Goal: Check status: Check status

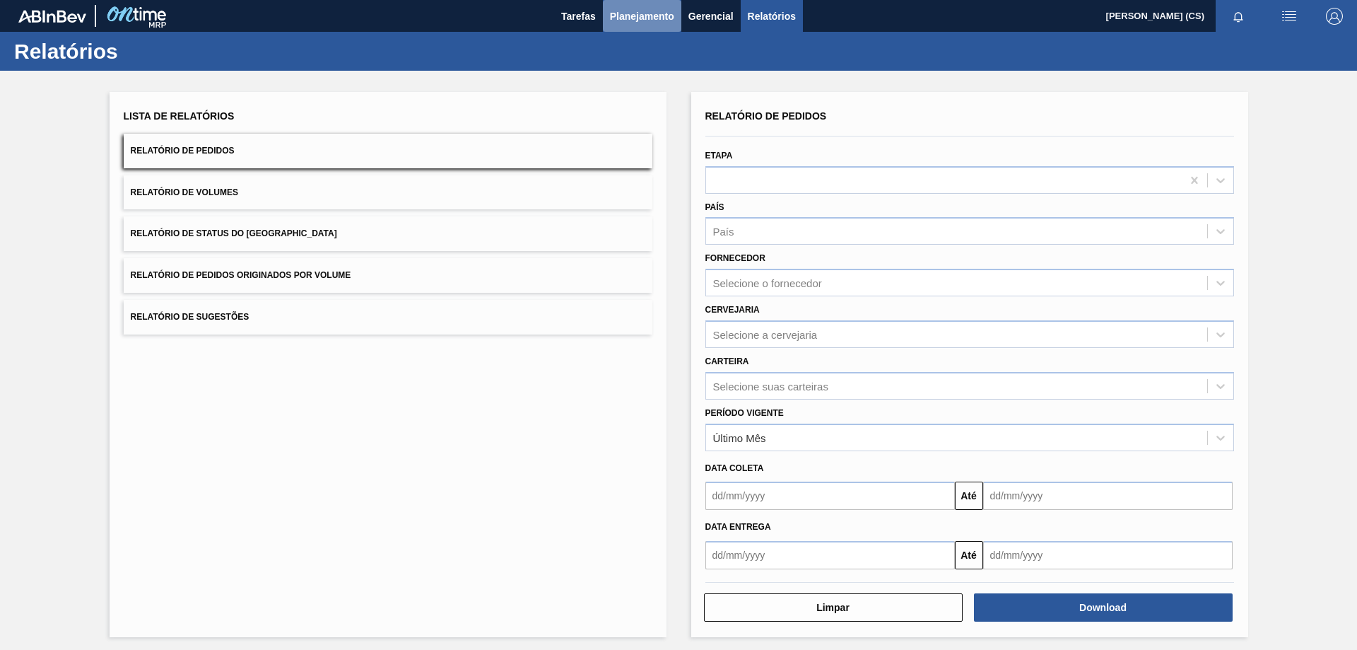
click at [647, 14] on span "Planejamento" at bounding box center [642, 16] width 64 height 17
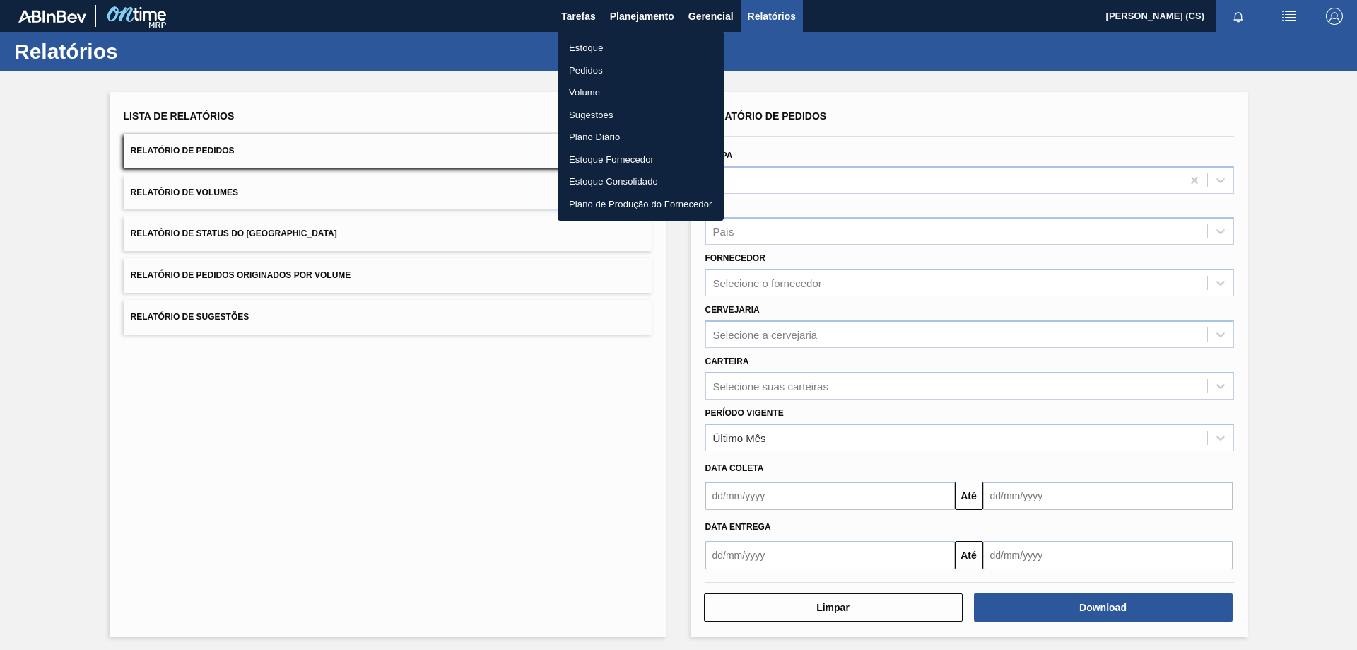
click at [582, 70] on li "Pedidos" at bounding box center [641, 70] width 166 height 23
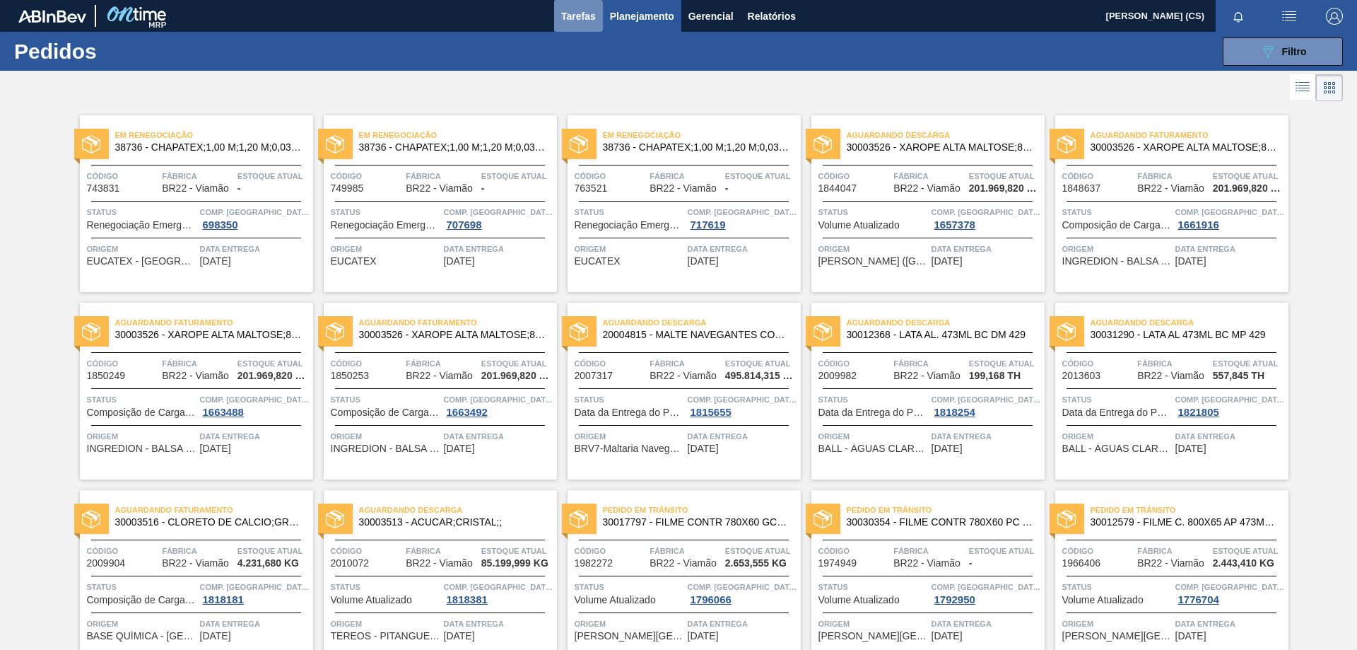
click at [592, 13] on span "Tarefas" at bounding box center [578, 16] width 35 height 17
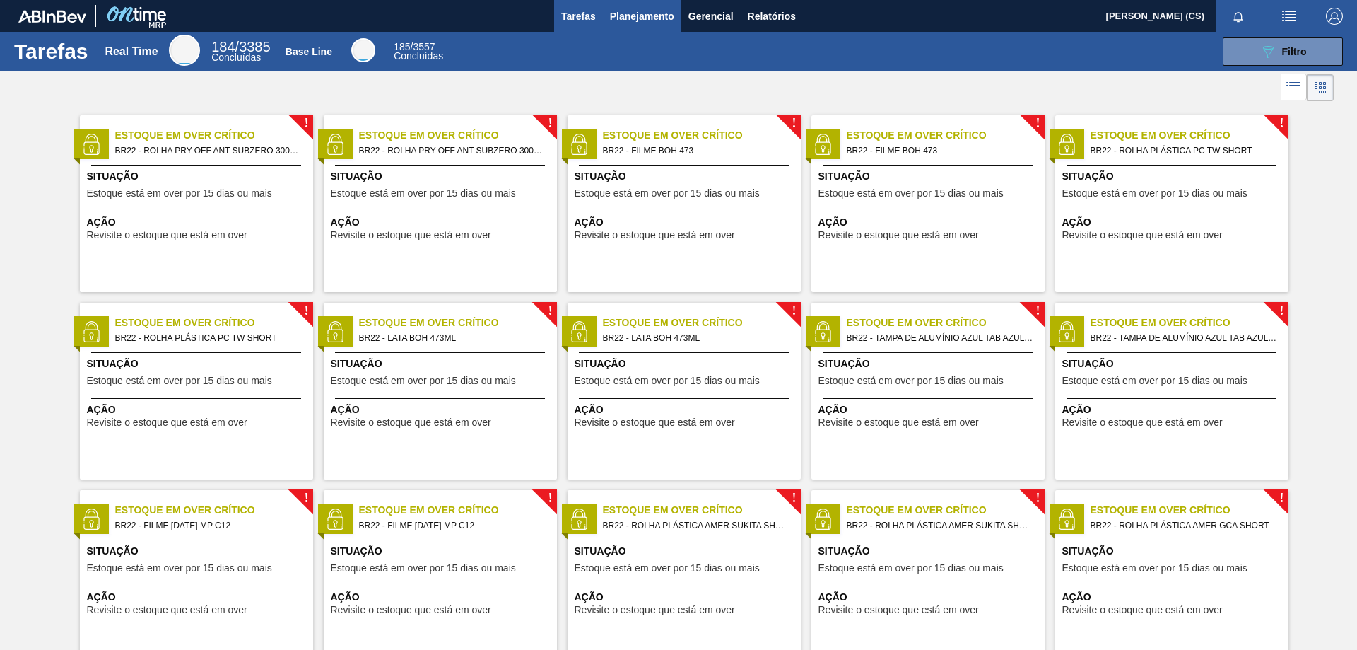
click at [631, 13] on span "Planejamento" at bounding box center [642, 16] width 64 height 17
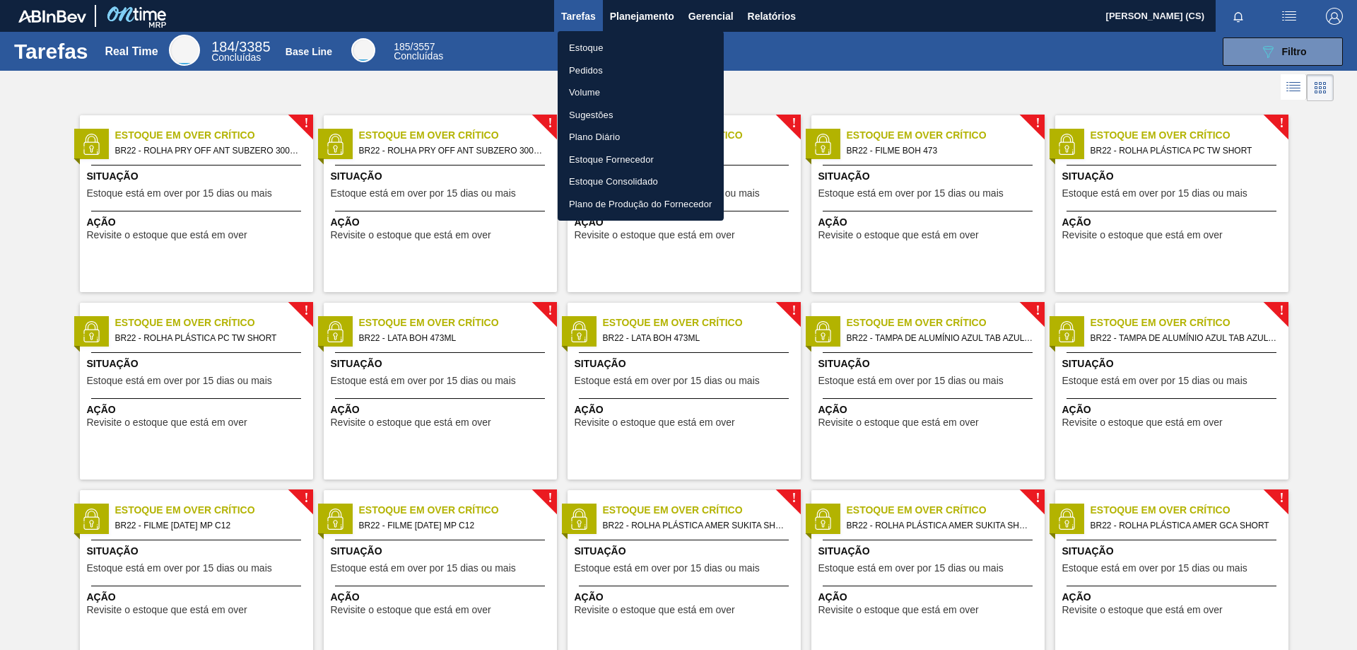
click at [775, 13] on div at bounding box center [678, 325] width 1357 height 650
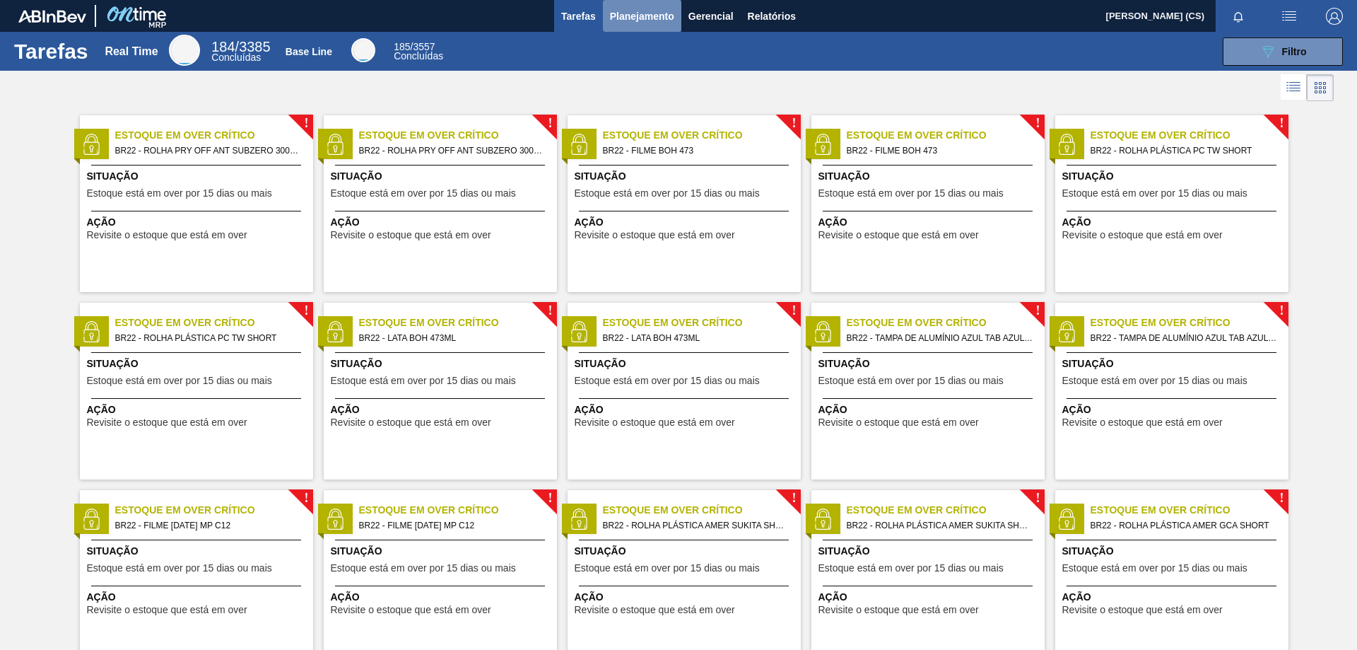
click at [660, 15] on span "Planejamento" at bounding box center [642, 16] width 64 height 17
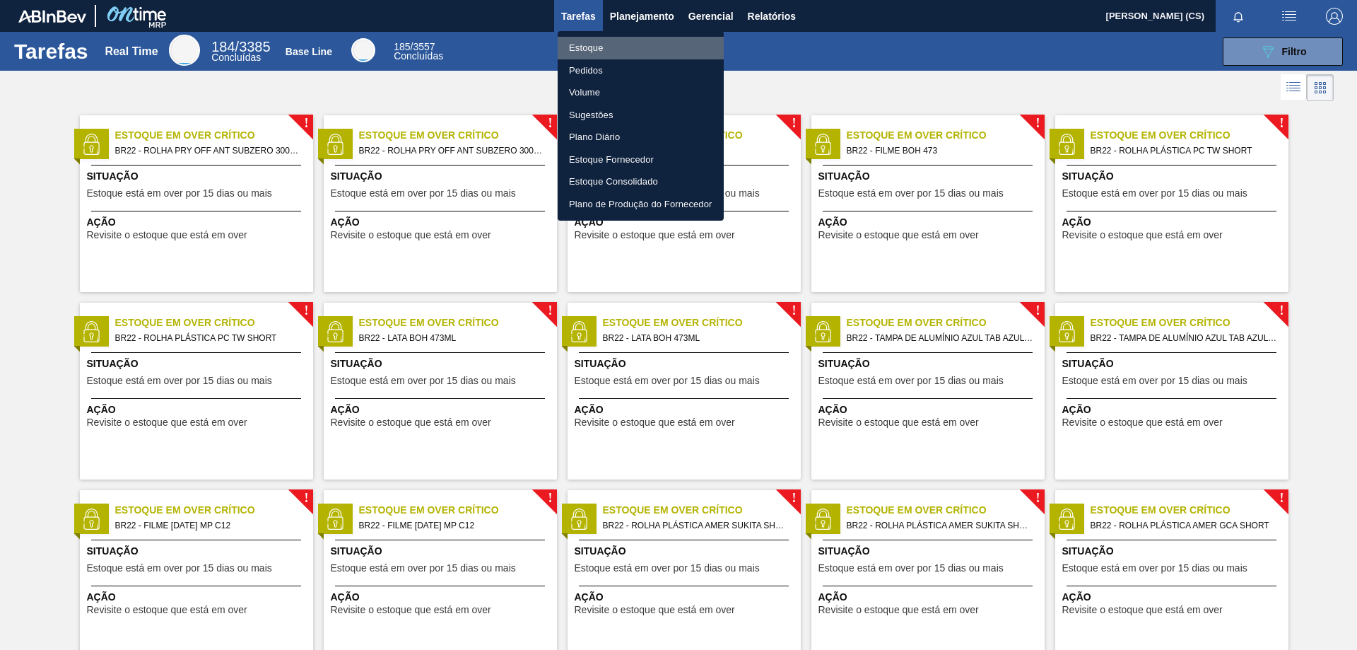
click at [616, 51] on li "Estoque" at bounding box center [641, 48] width 166 height 23
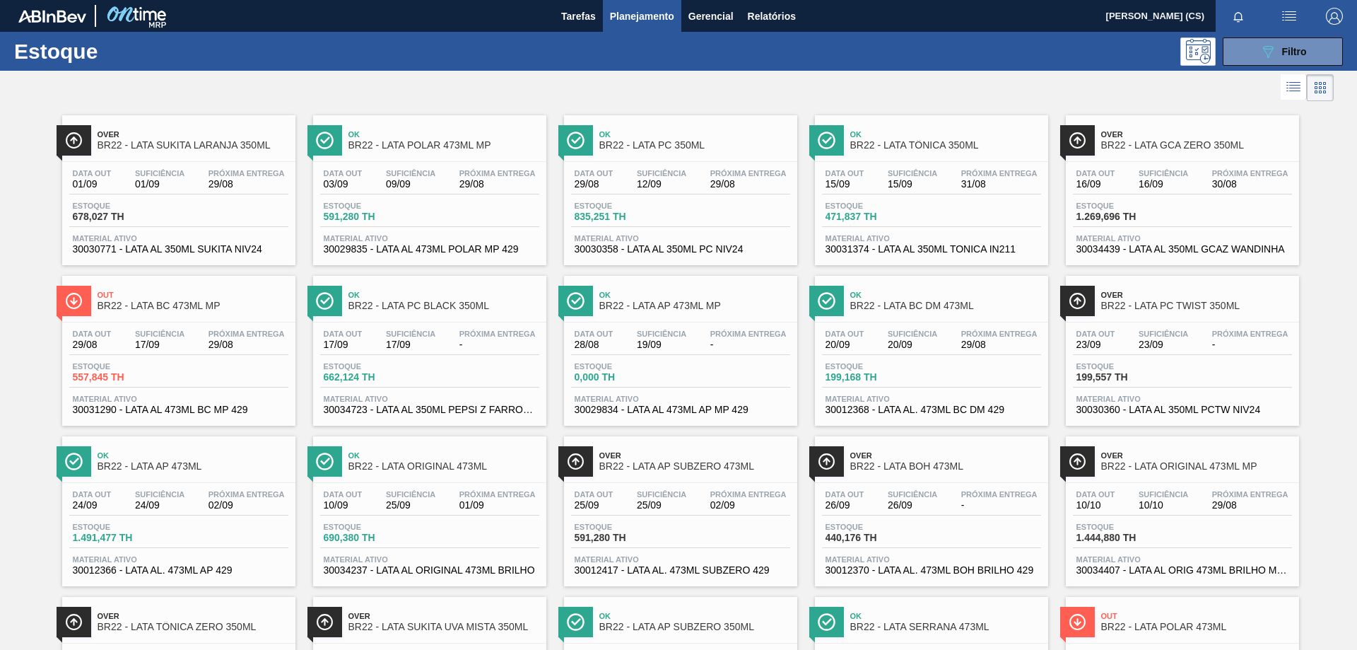
click at [1296, 91] on icon at bounding box center [1294, 90] width 11 height 1
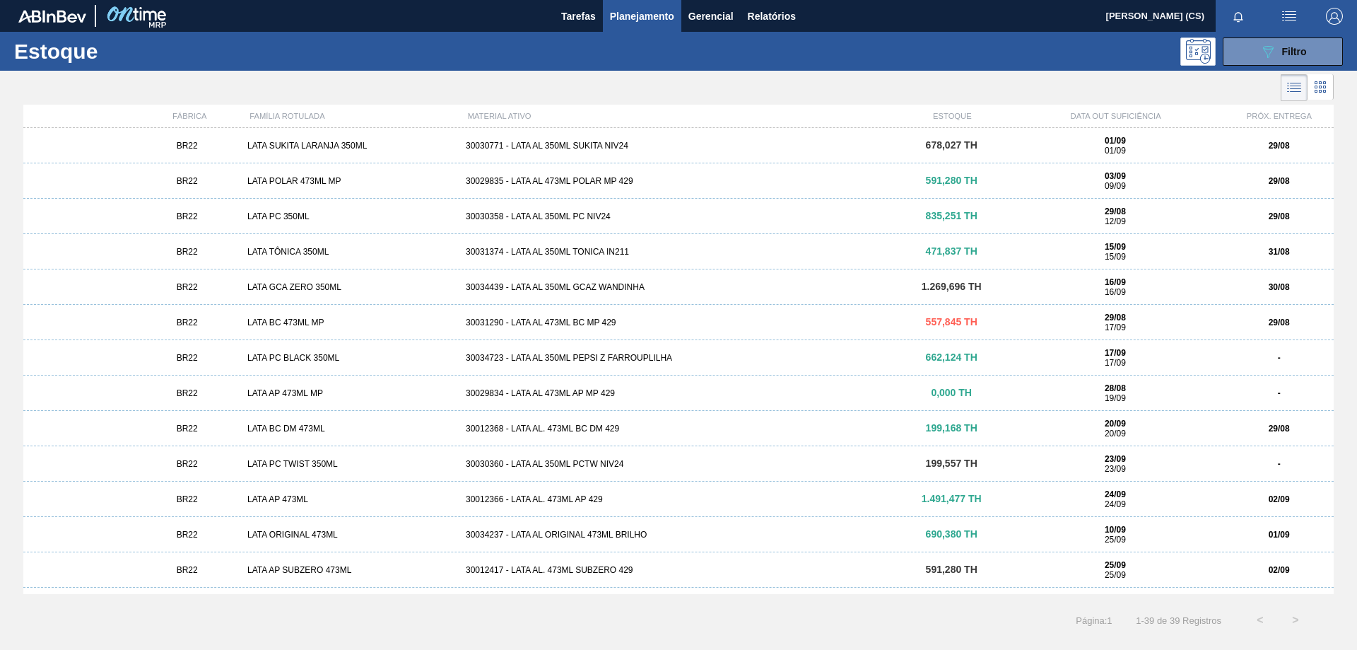
click at [1320, 83] on icon at bounding box center [1320, 82] width 3 height 3
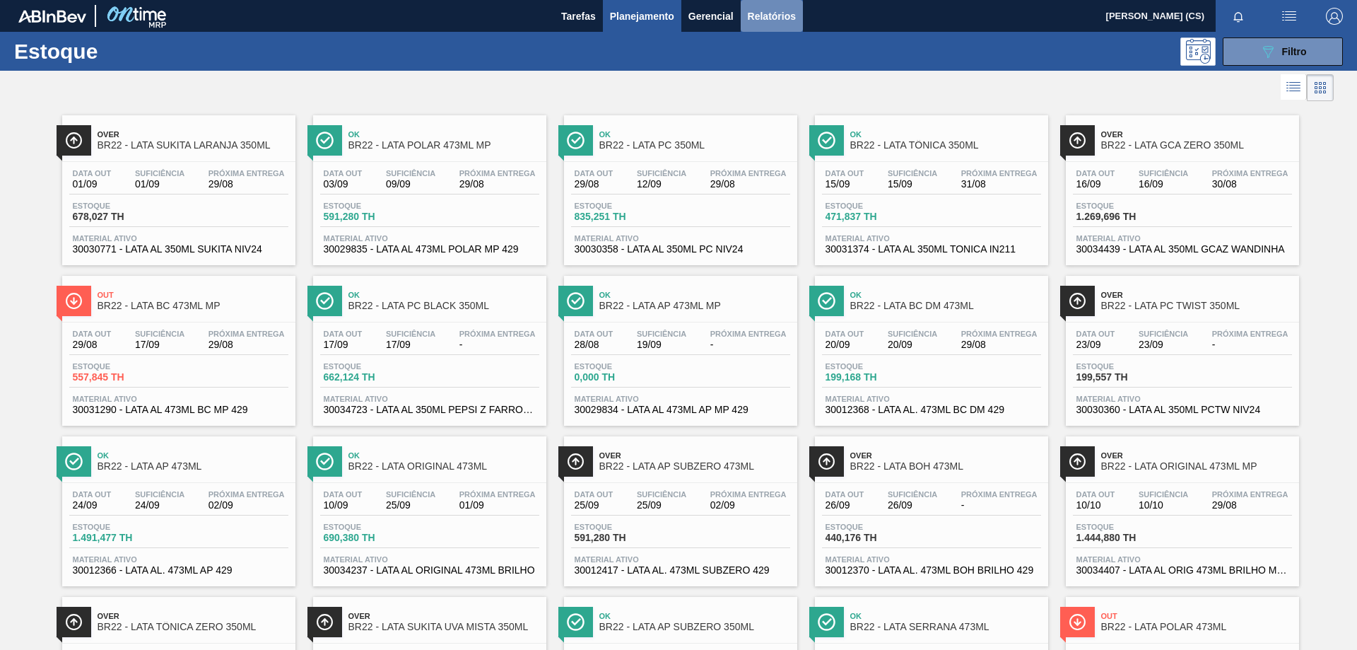
click at [773, 14] on span "Relatórios" at bounding box center [772, 16] width 48 height 17
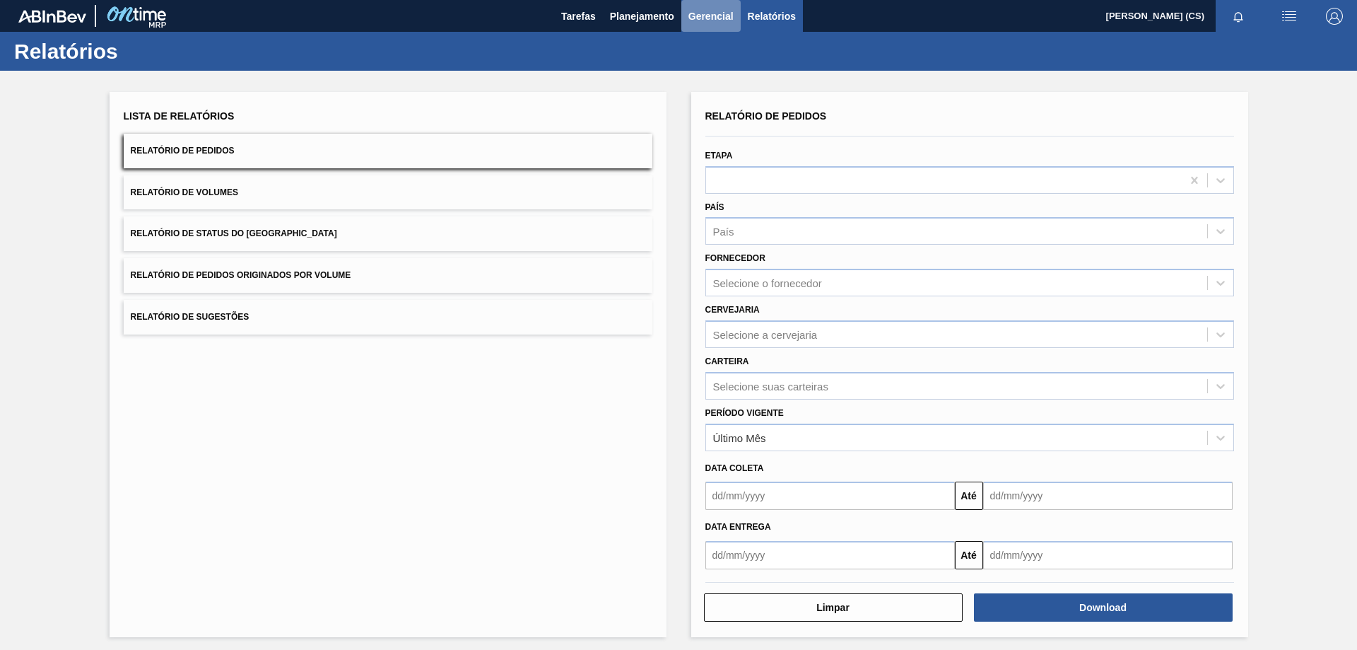
click at [721, 4] on button "Gerencial" at bounding box center [710, 16] width 59 height 32
click at [635, 11] on div at bounding box center [678, 325] width 1357 height 650
click at [635, 11] on span "Planejamento" at bounding box center [642, 16] width 64 height 17
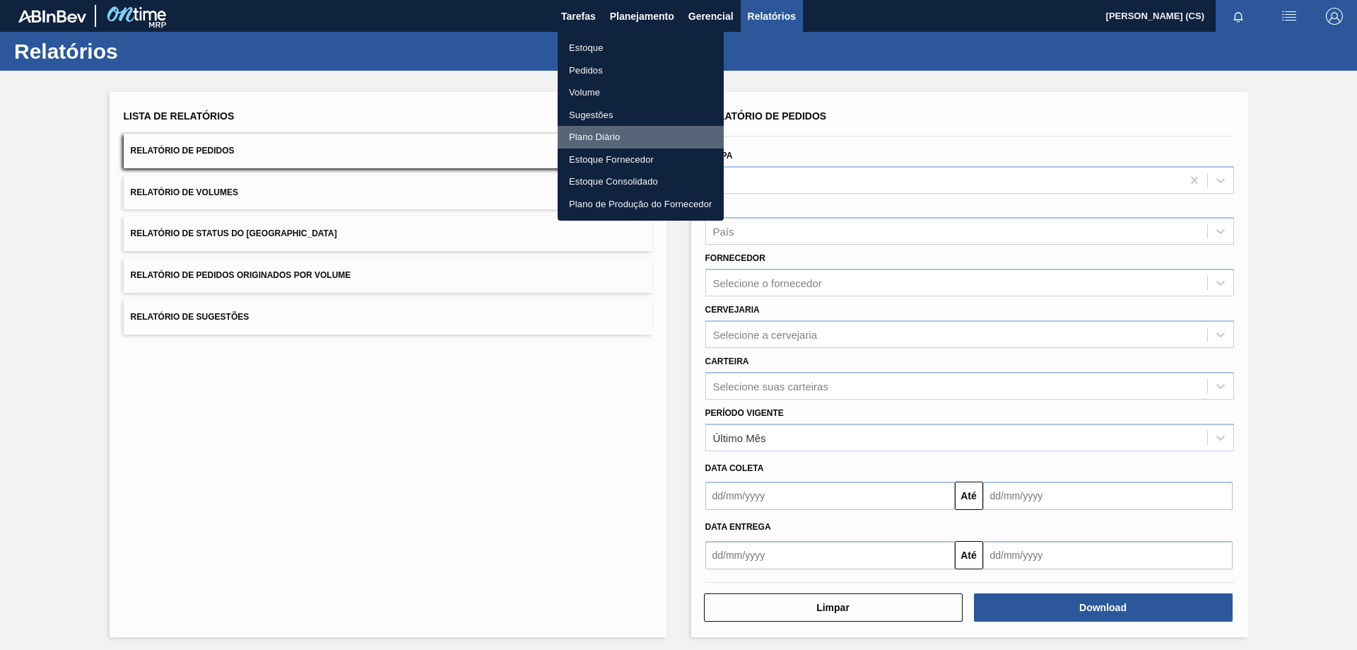
click at [591, 131] on li "Plano Diário" at bounding box center [641, 137] width 166 height 23
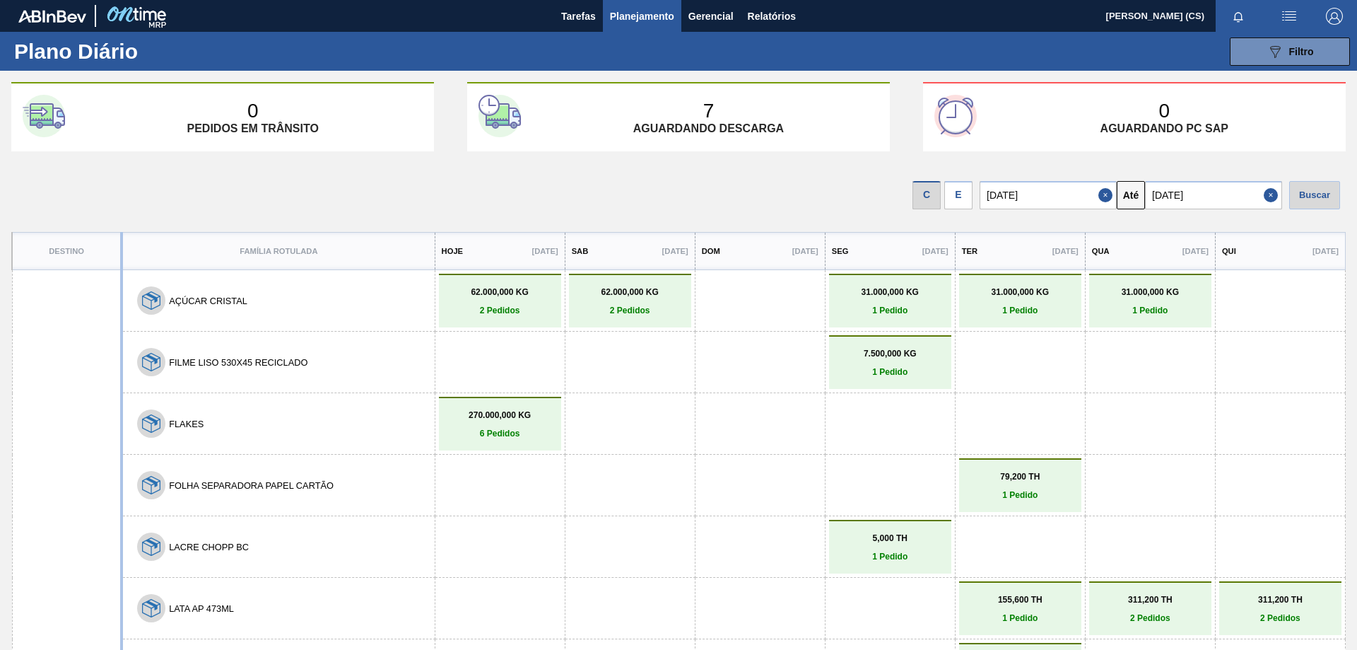
click at [960, 199] on div "E" at bounding box center [958, 195] width 28 height 28
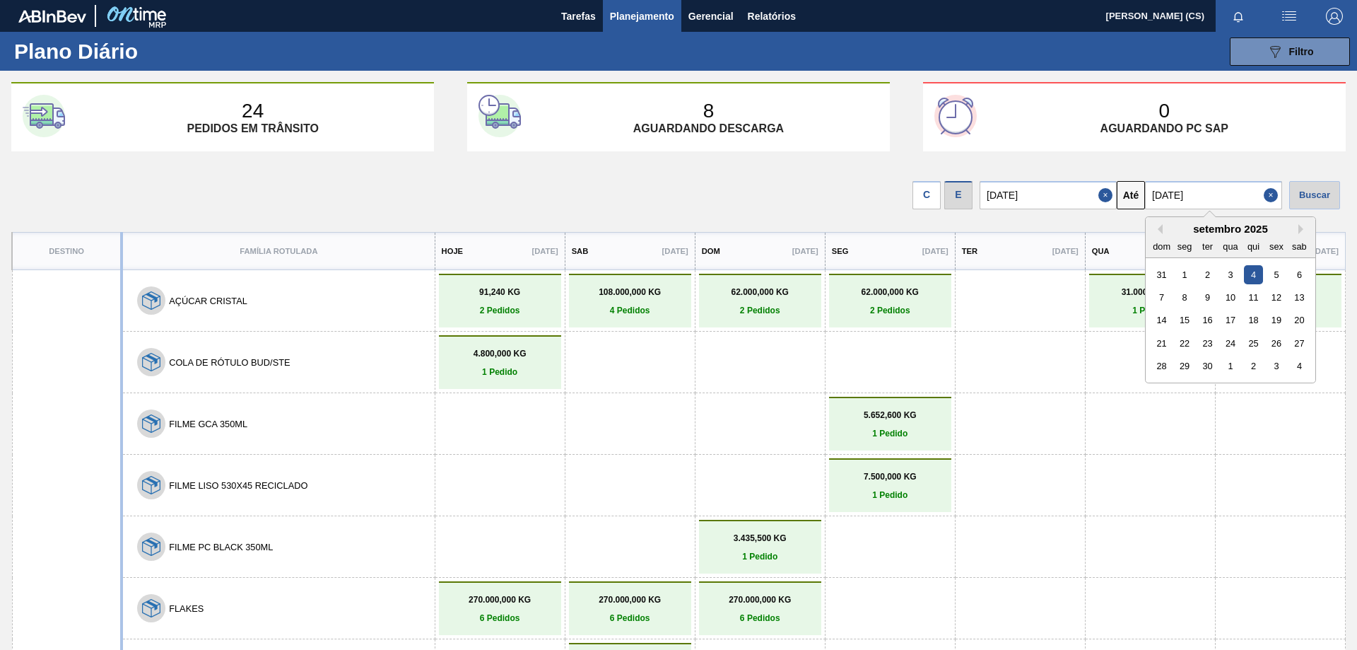
click at [1197, 196] on input "[DATE]" at bounding box center [1213, 195] width 137 height 28
click at [1306, 291] on div "13" at bounding box center [1299, 297] width 19 height 19
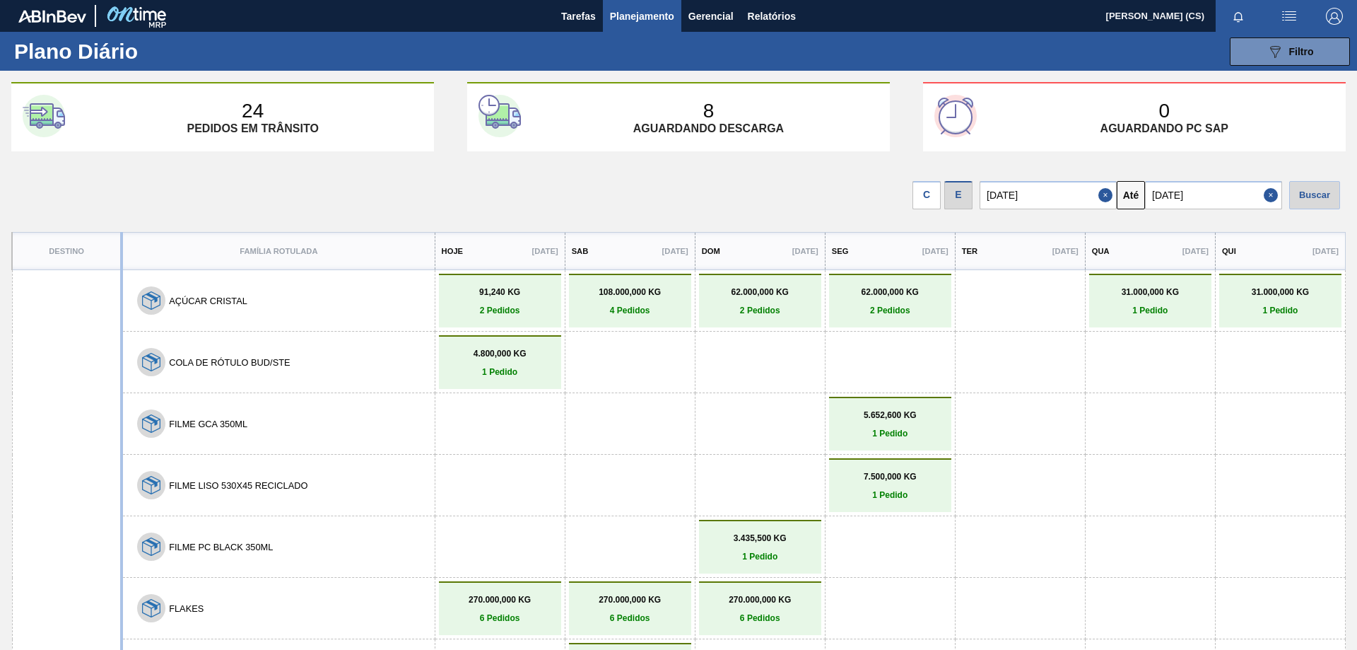
type input "[DATE]"
click at [1315, 195] on div "Buscar" at bounding box center [1314, 195] width 51 height 28
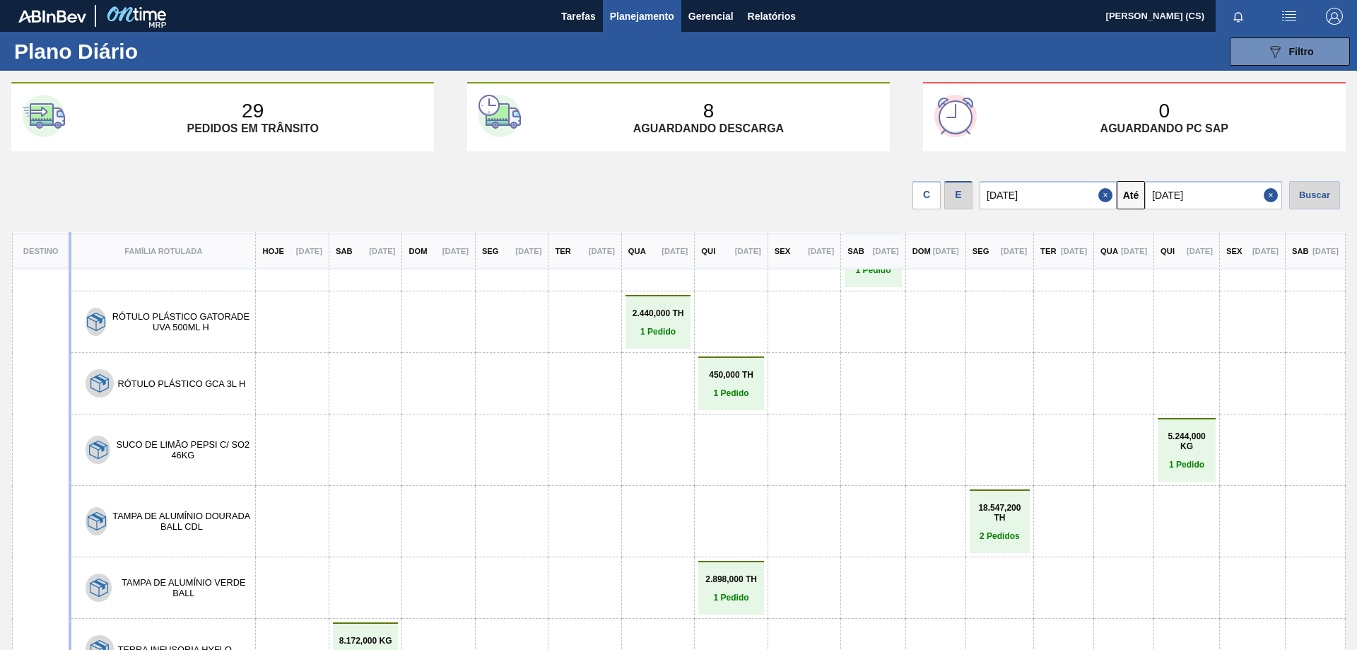
scroll to position [2268, 0]
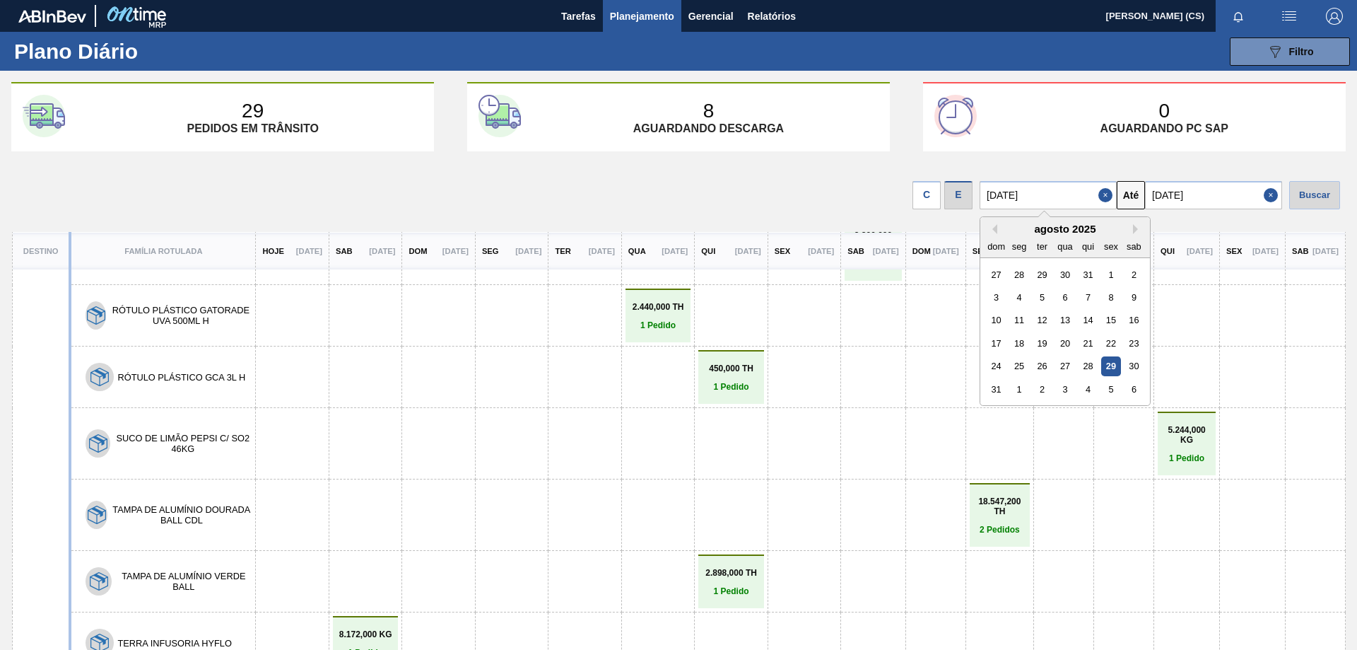
click at [1037, 188] on input "[DATE]" at bounding box center [1048, 195] width 137 height 28
click at [1020, 314] on div "11" at bounding box center [1019, 319] width 19 height 19
type input "[DATE]"
click at [1308, 197] on div "Buscar" at bounding box center [1314, 195] width 51 height 28
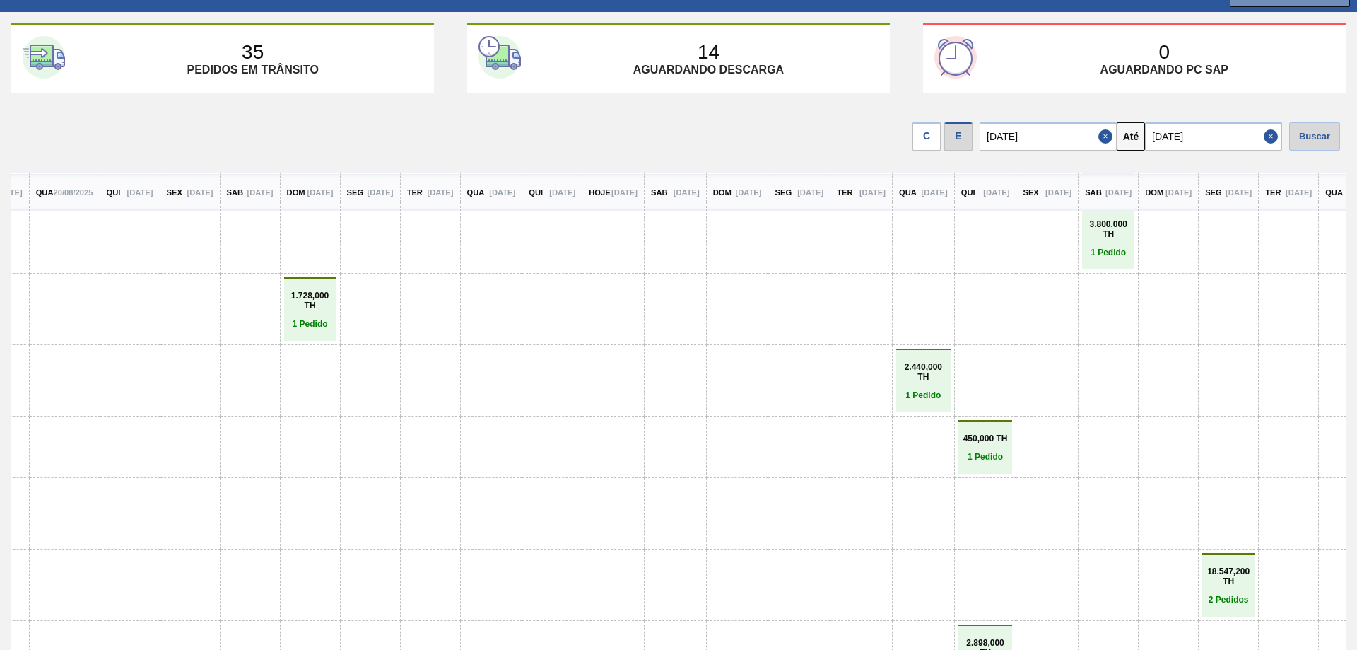
scroll to position [2883, 835]
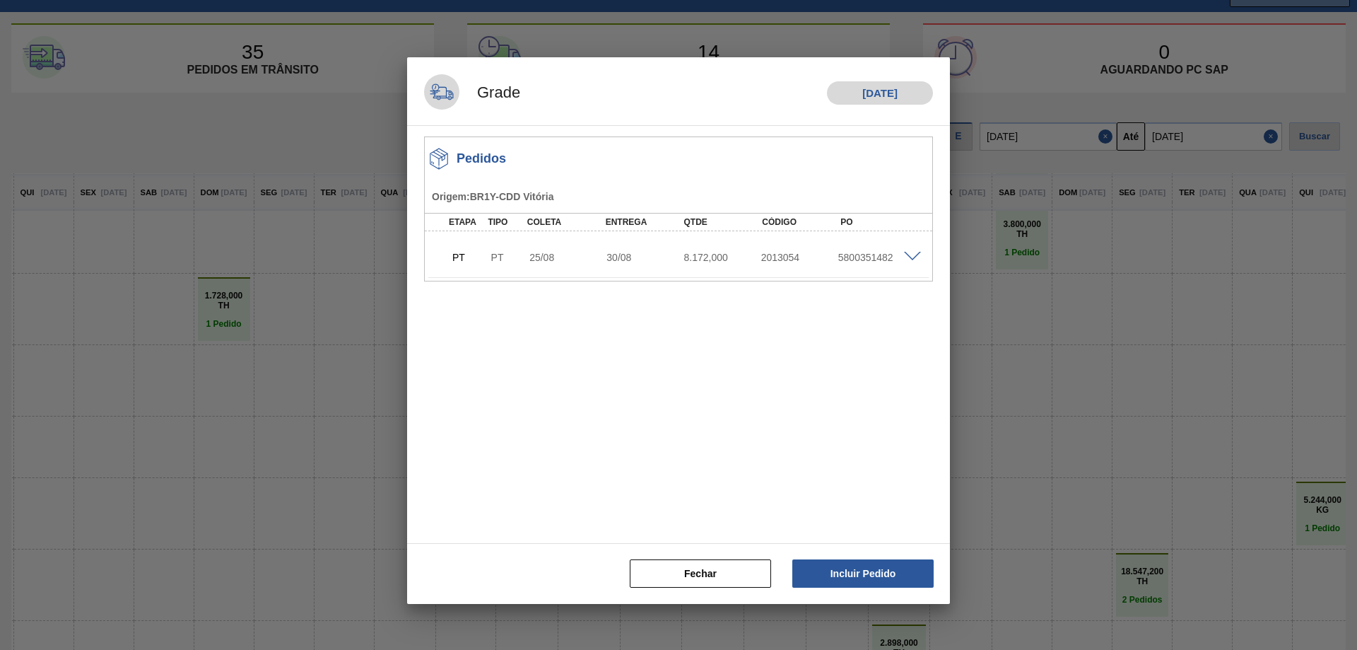
click at [911, 260] on span at bounding box center [912, 257] width 17 height 11
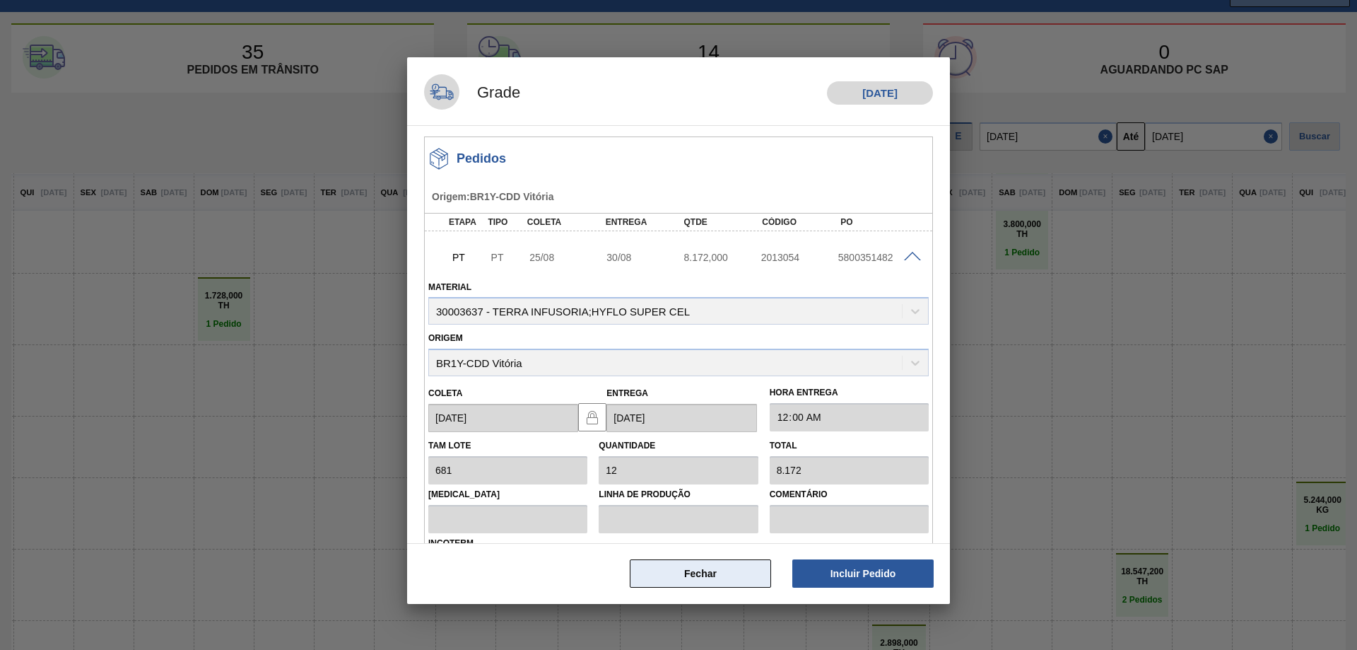
click at [692, 572] on button "Fechar" at bounding box center [700, 573] width 141 height 28
